Goal: Task Accomplishment & Management: Complete application form

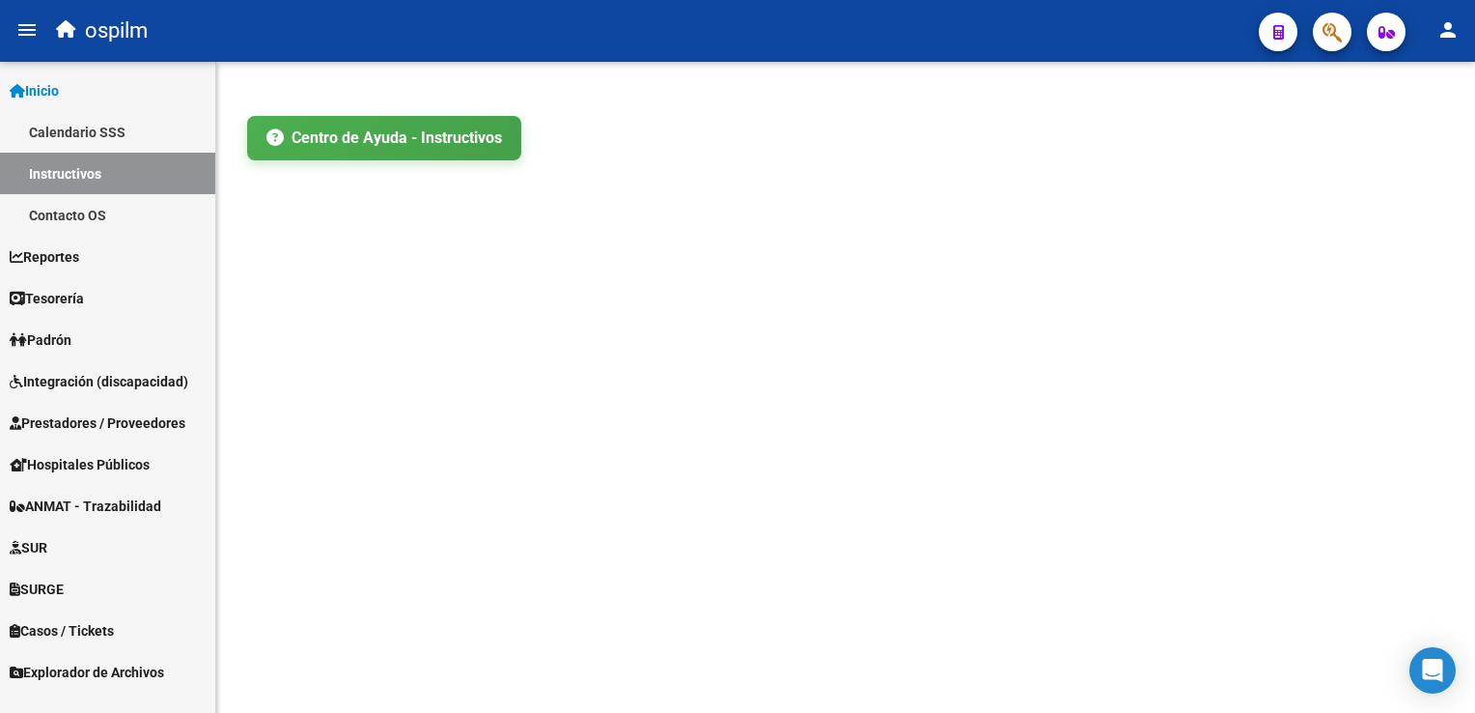
click at [131, 420] on span "Prestadores / Proveedores" at bounding box center [98, 422] width 176 height 21
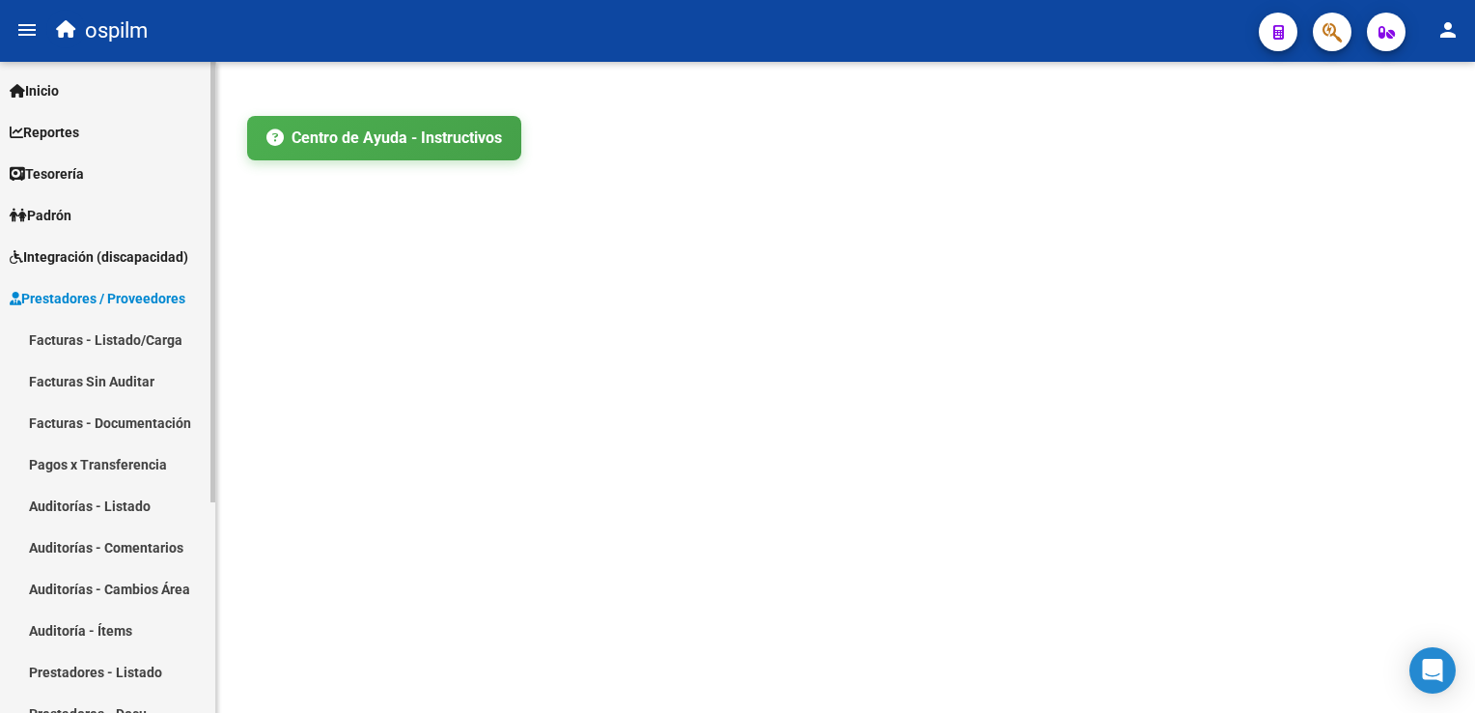
click at [112, 384] on link "Facturas Sin Auditar" at bounding box center [107, 381] width 215 height 42
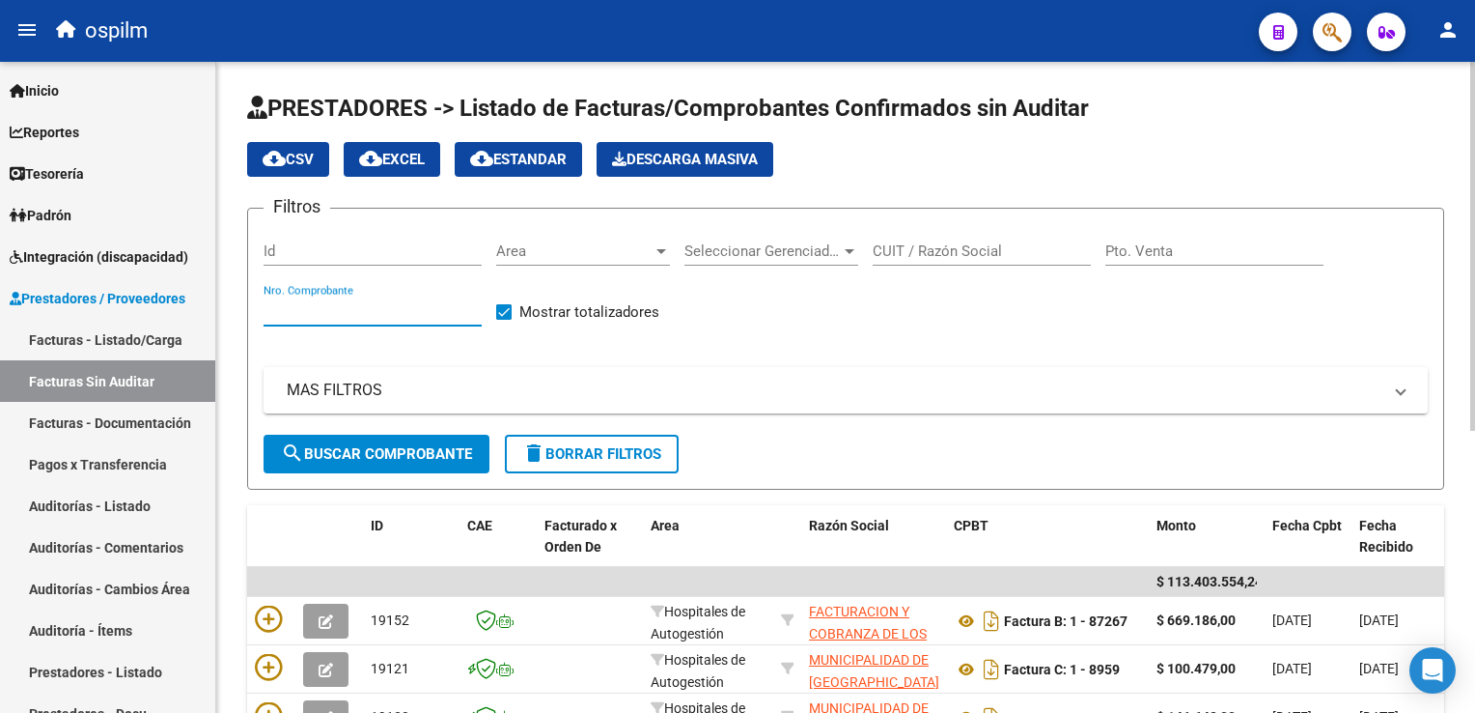
click at [350, 311] on input "Nro. Comprobante" at bounding box center [373, 310] width 218 height 17
type input "162275"
click at [423, 458] on span "search Buscar Comprobante" at bounding box center [376, 453] width 191 height 17
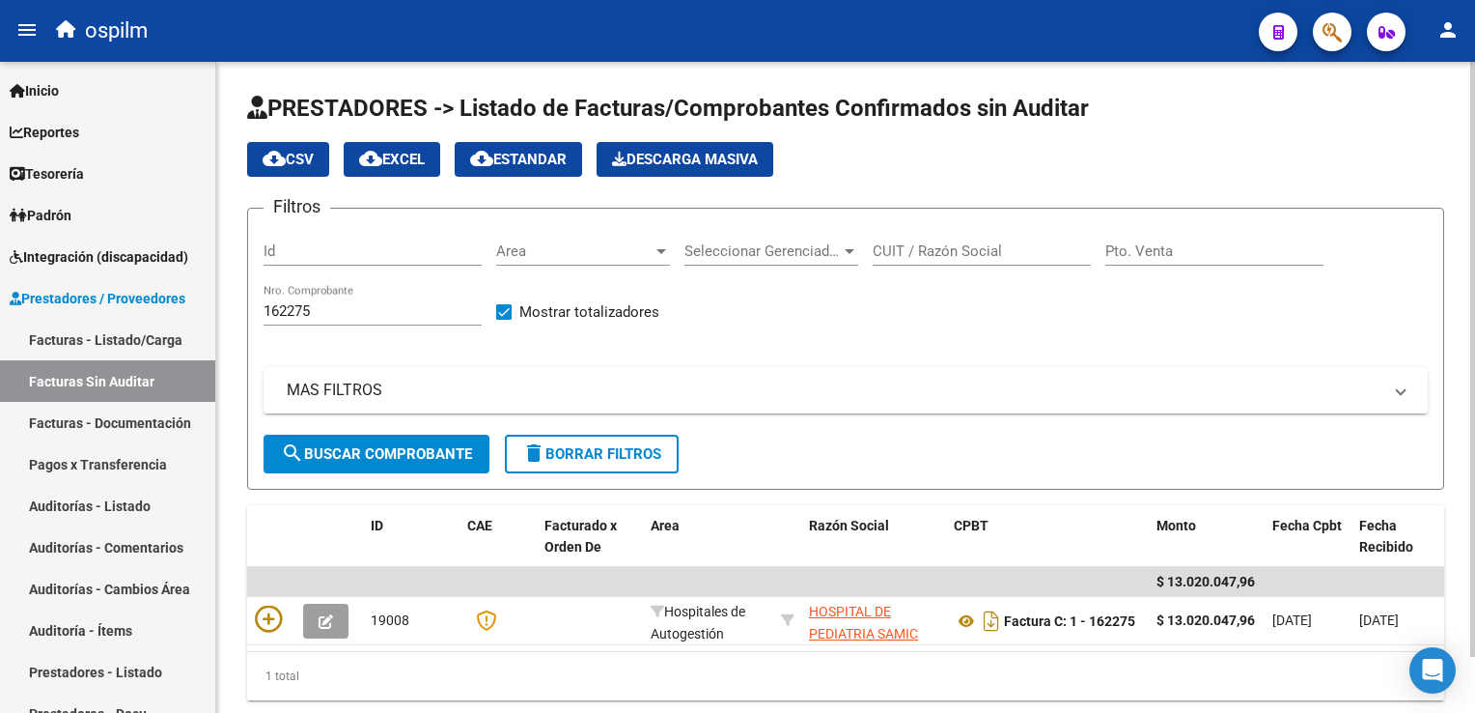
scroll to position [61, 0]
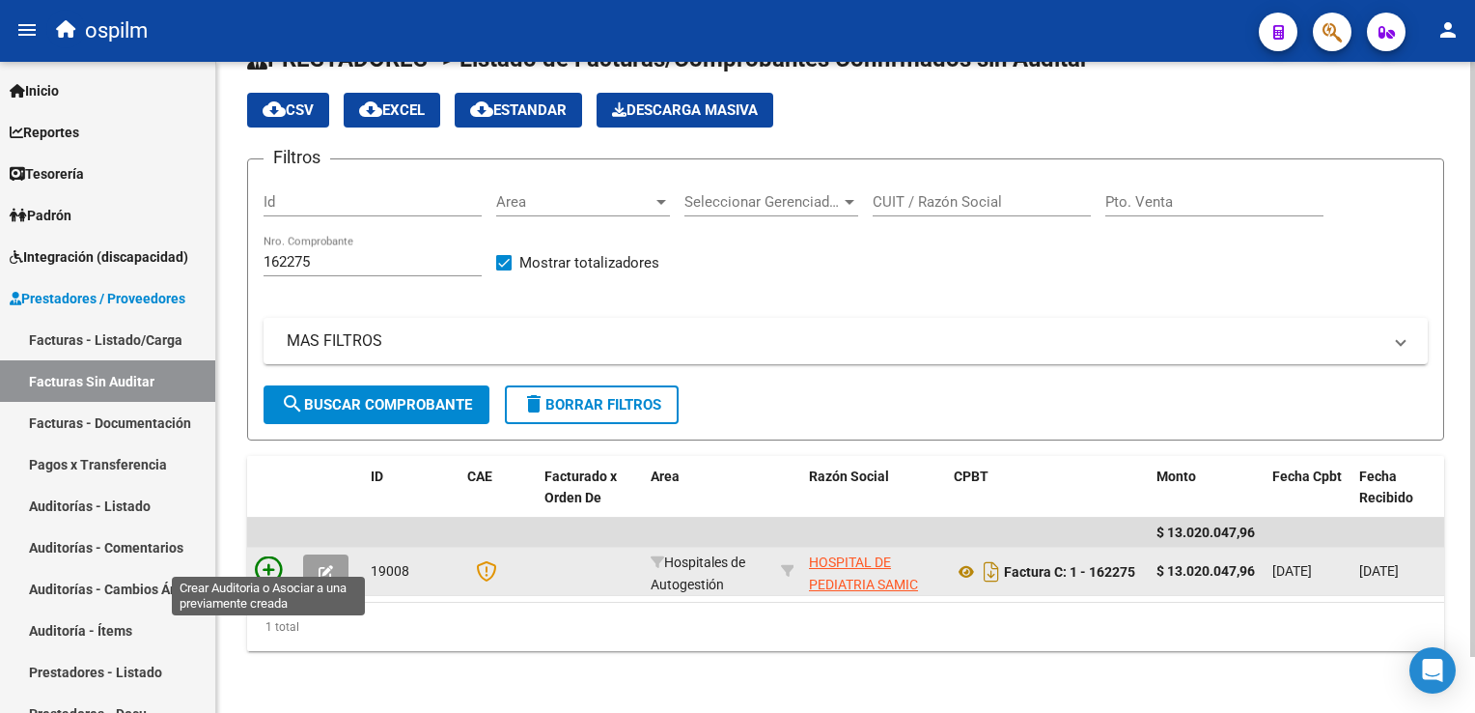
click at [270, 562] on icon at bounding box center [268, 569] width 27 height 27
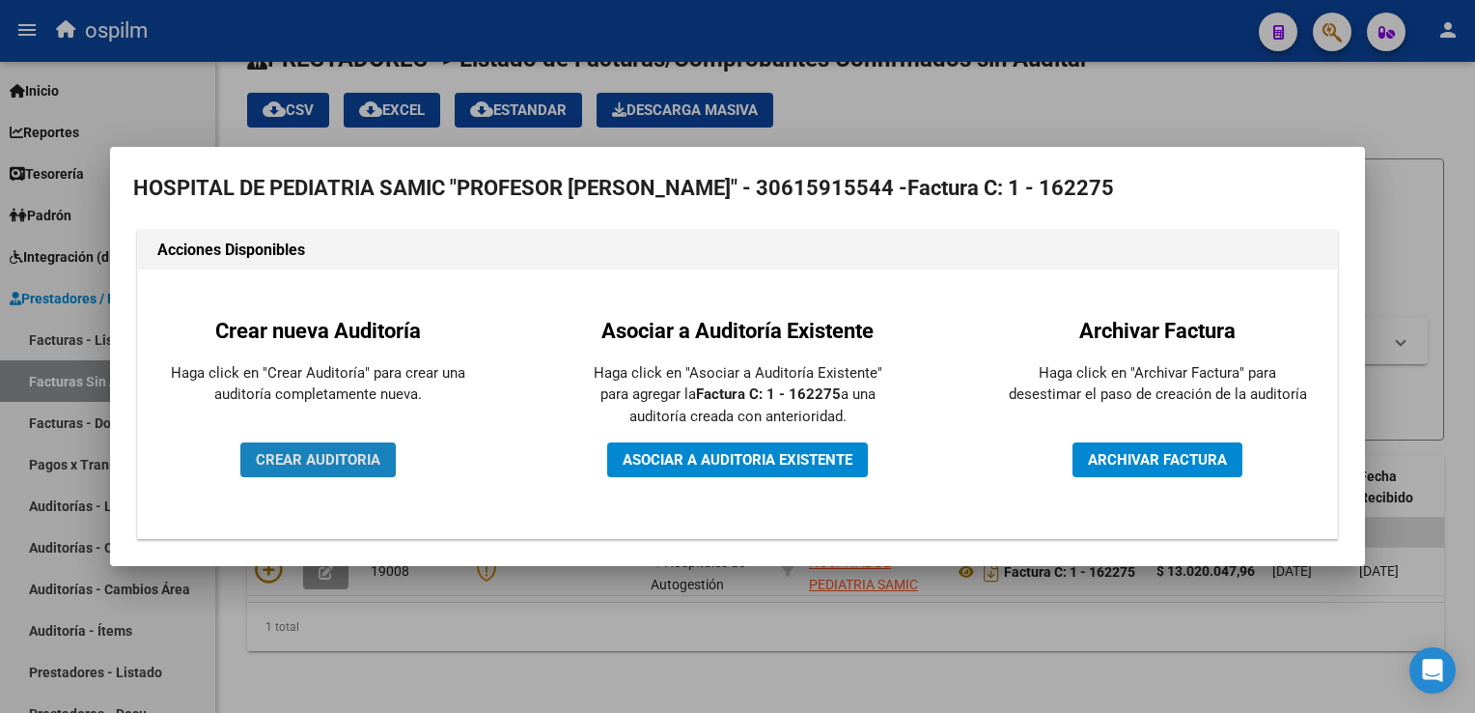
click at [292, 449] on button "CREAR AUDITORIA" at bounding box center [317, 459] width 155 height 35
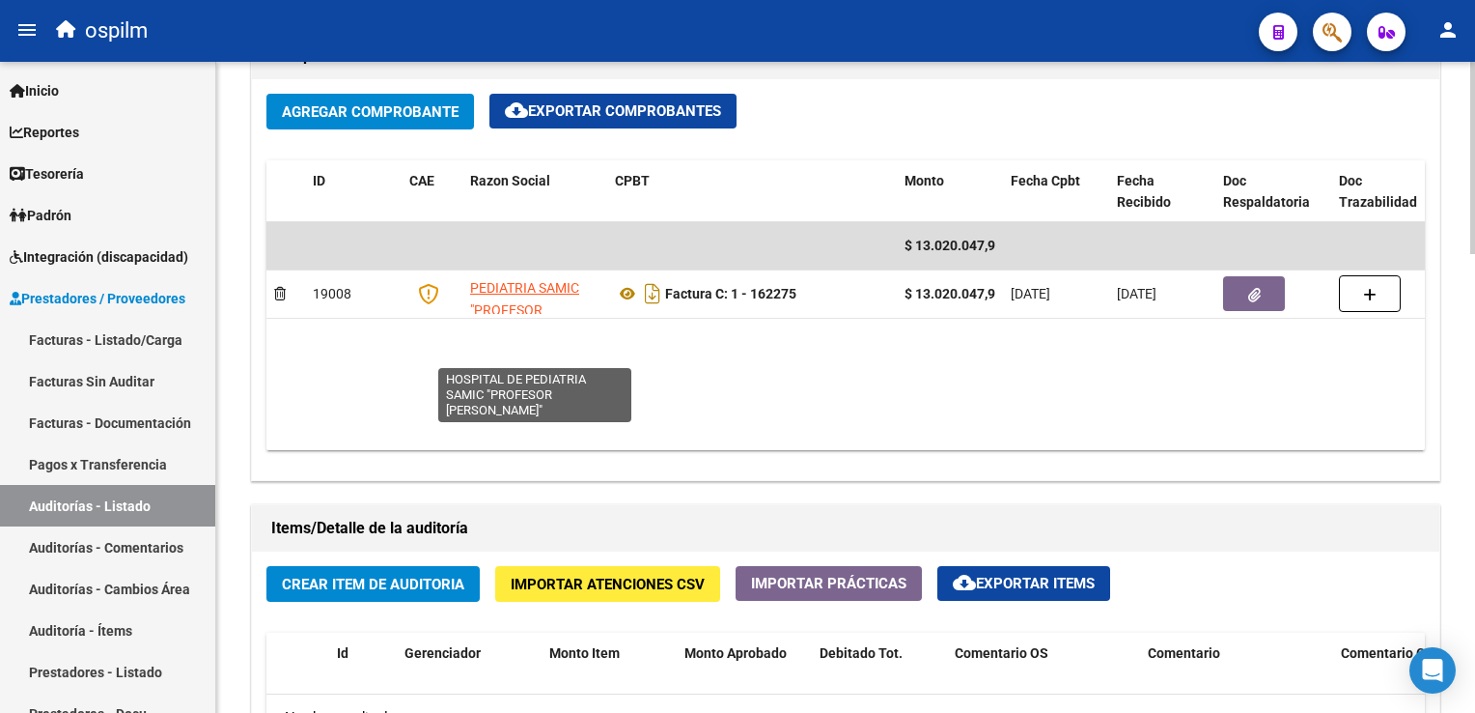
scroll to position [46, 0]
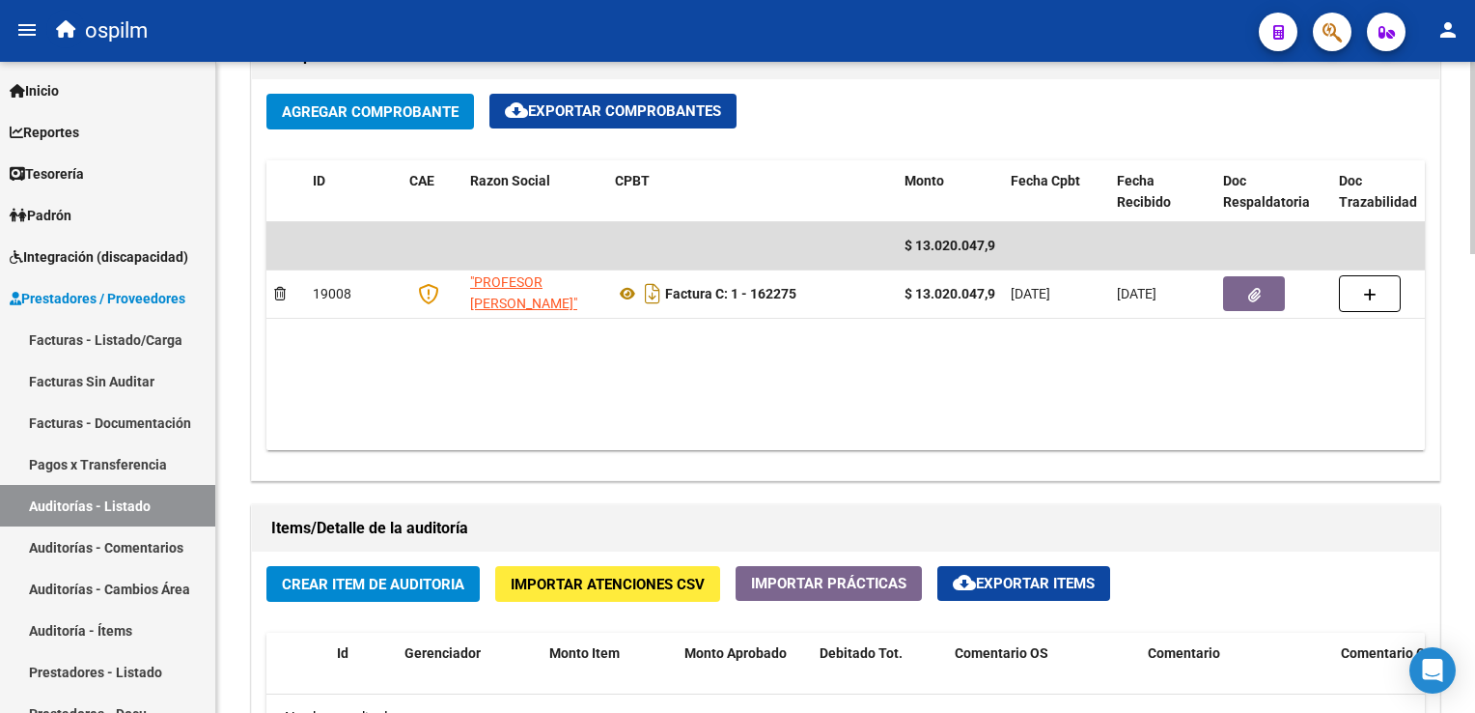
click at [440, 566] on button "Crear Item de Auditoria" at bounding box center [373, 584] width 213 height 36
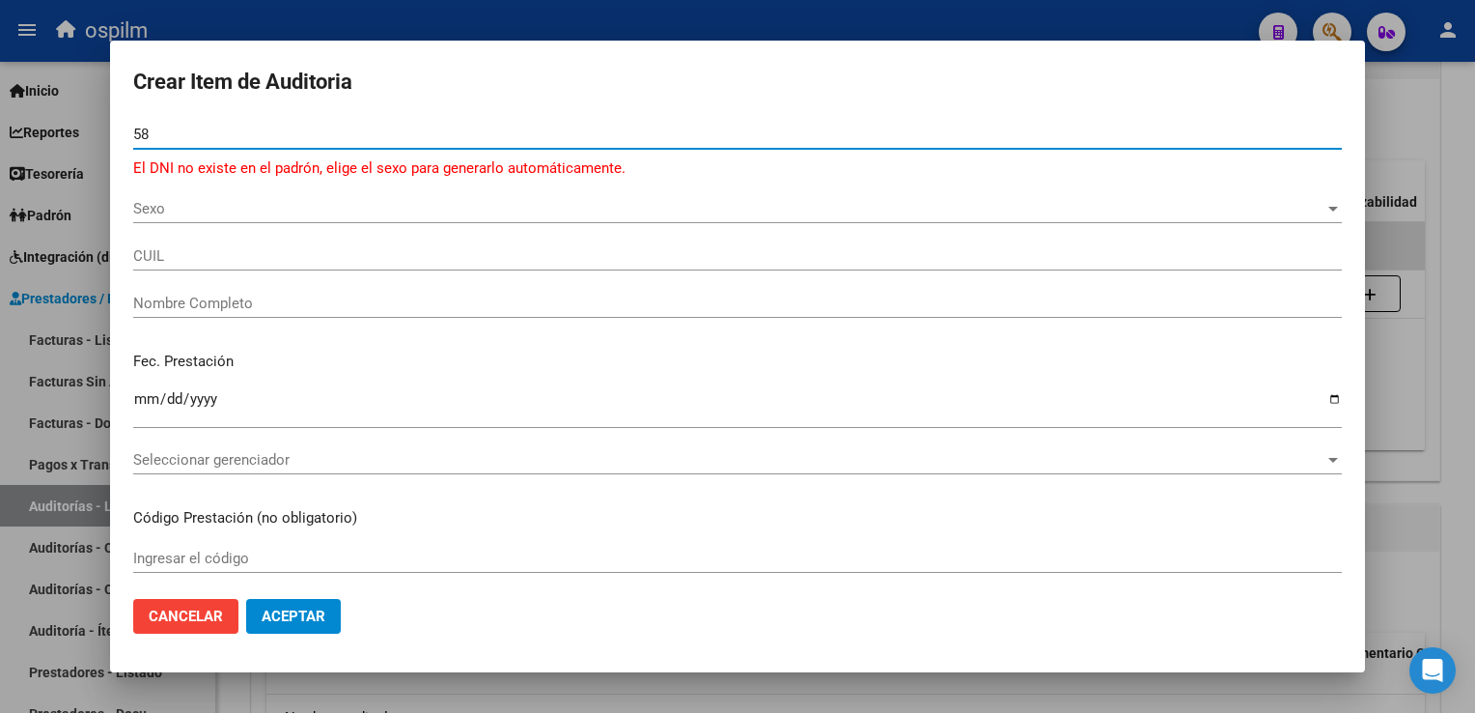
type input "5"
type input "33961042"
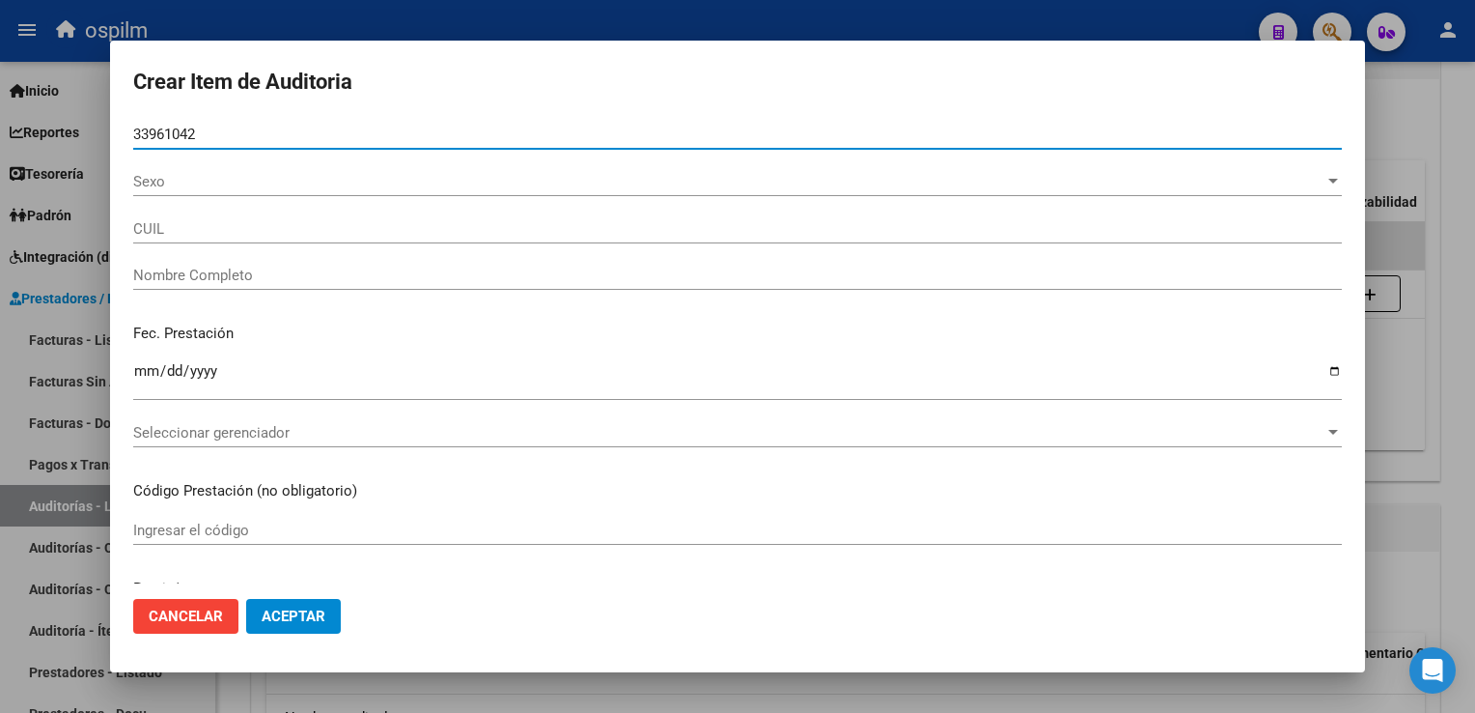
type input "20339610429"
type input "[PERSON_NAME]"
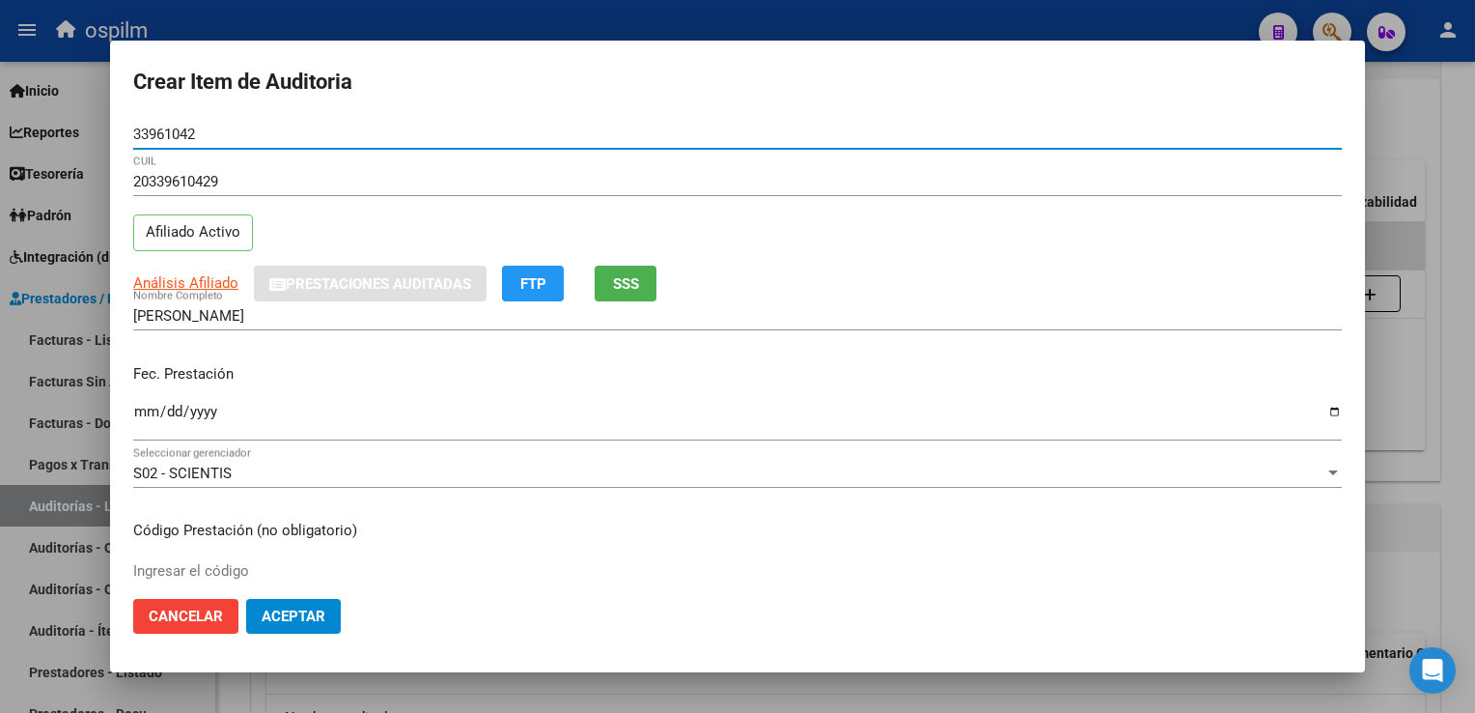
type input "33961042"
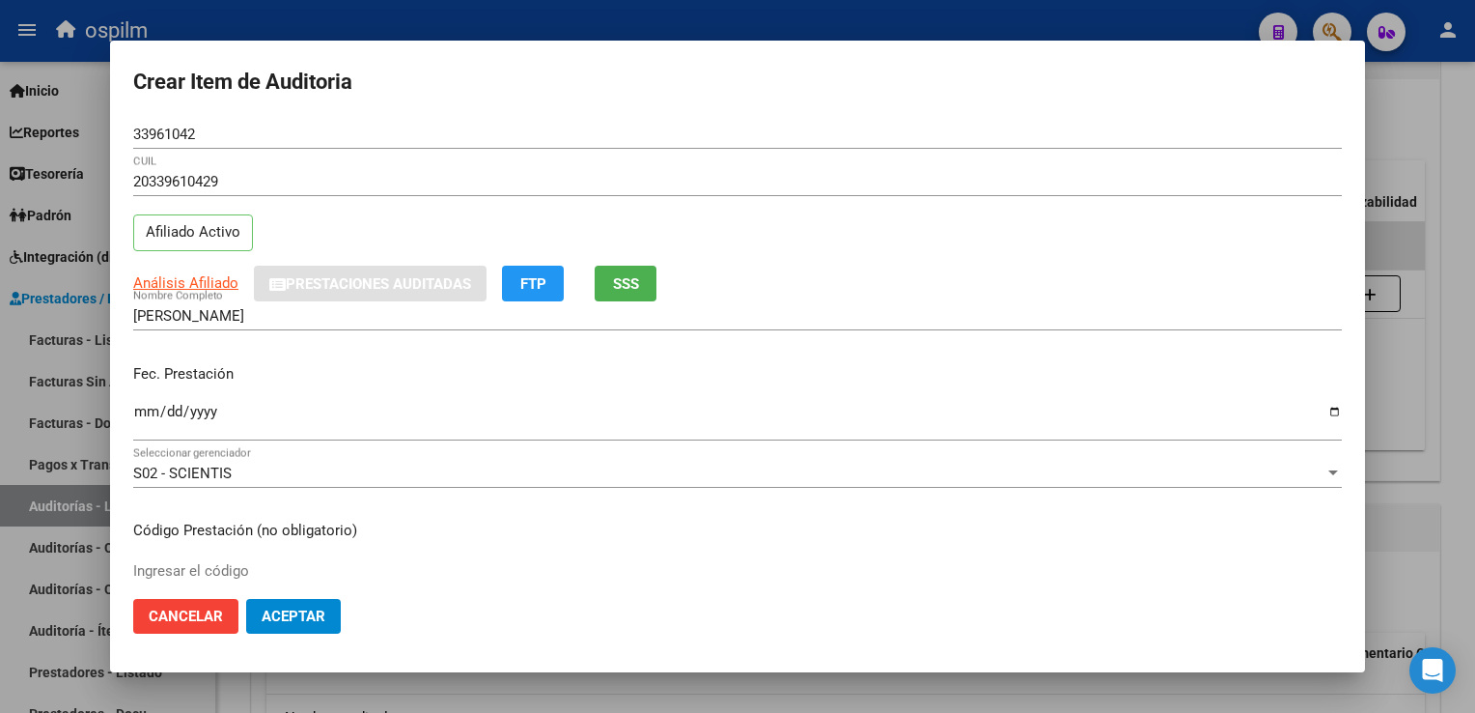
click at [1407, 407] on div at bounding box center [737, 356] width 1475 height 713
